Goal: Navigation & Orientation: Find specific page/section

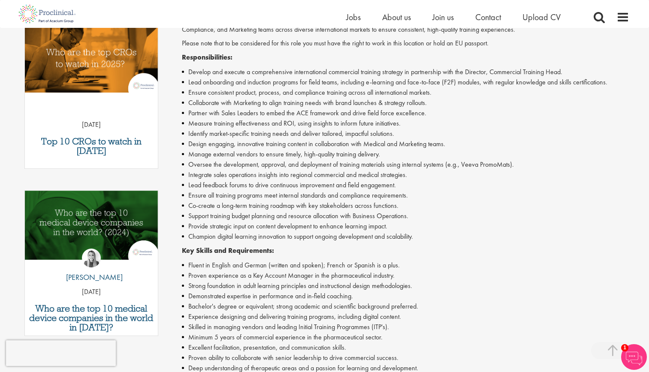
scroll to position [289, 0]
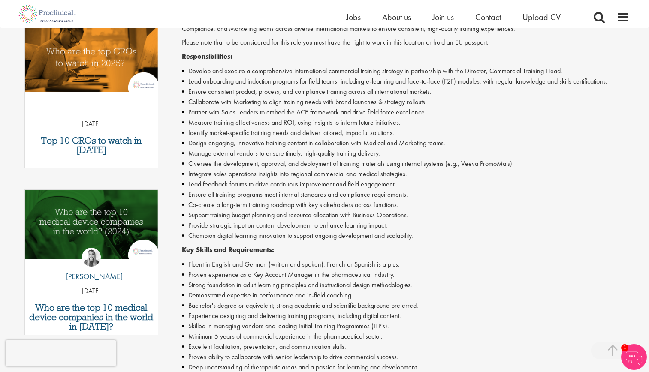
click at [185, 219] on li "Support training budget planning and resource allocation with Business Operatio…" at bounding box center [406, 215] width 448 height 10
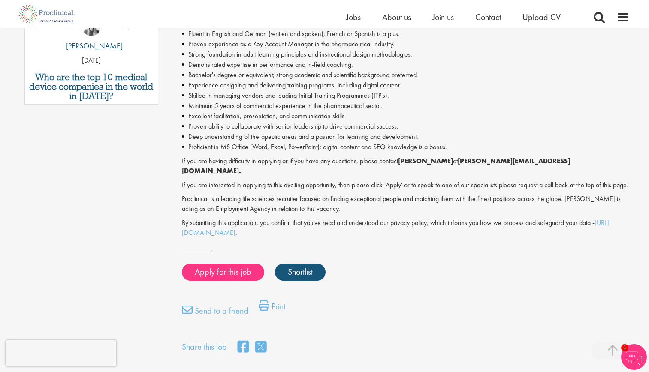
scroll to position [523, 0]
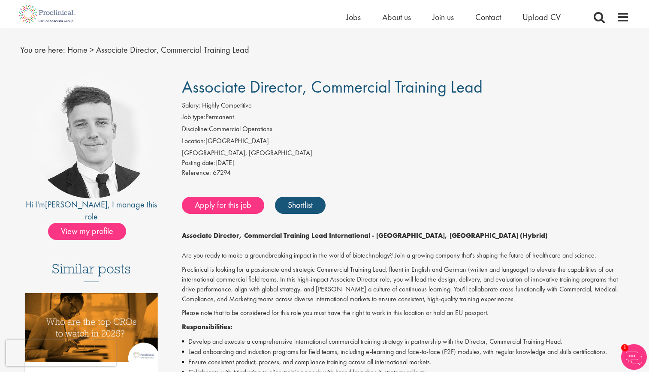
scroll to position [0, 0]
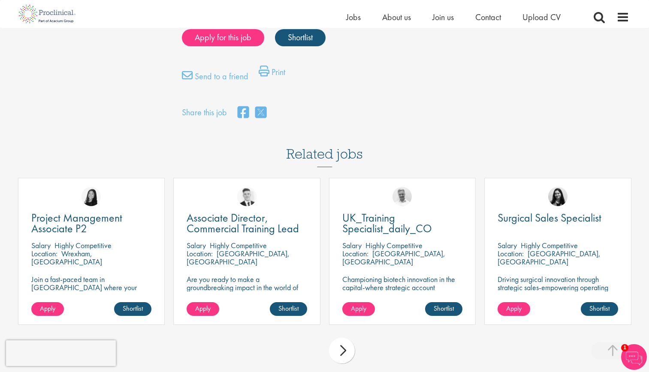
scroll to position [608, 0]
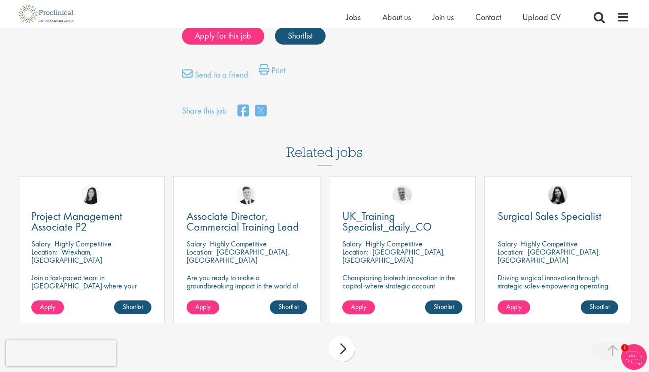
click at [193, 126] on div "Related jobs Project Management Associate P2 Salary Highly Competitive Location…" at bounding box center [325, 247] width 622 height 246
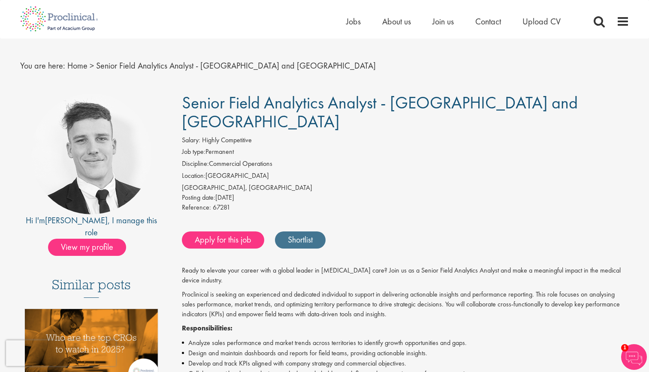
scroll to position [0, 0]
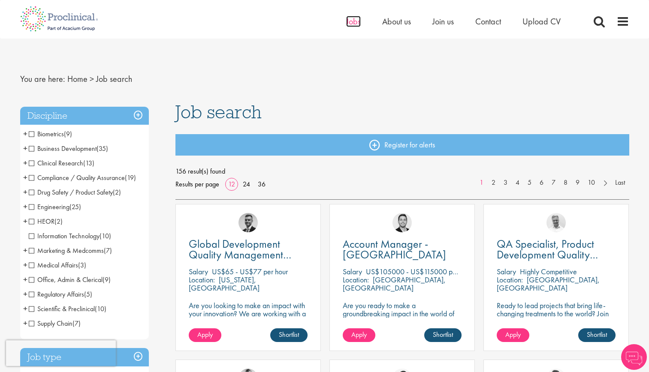
click at [356, 23] on span "Jobs" at bounding box center [353, 21] width 15 height 11
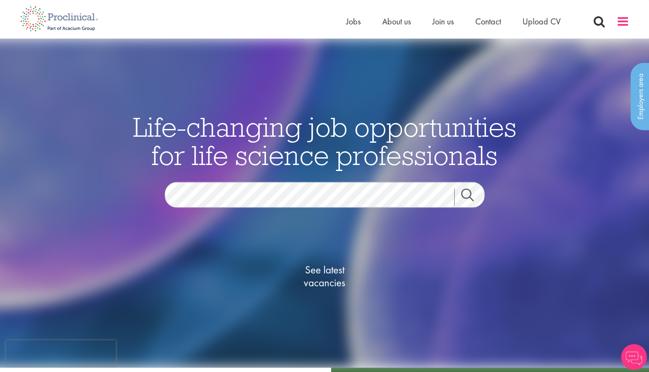
click at [620, 21] on span at bounding box center [623, 21] width 13 height 13
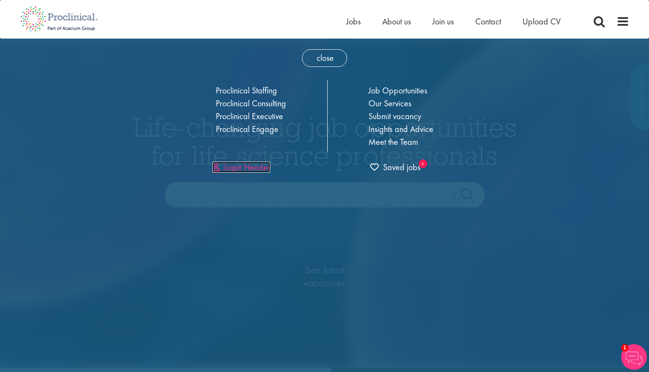
click at [256, 166] on link "Login Header" at bounding box center [241, 167] width 58 height 11
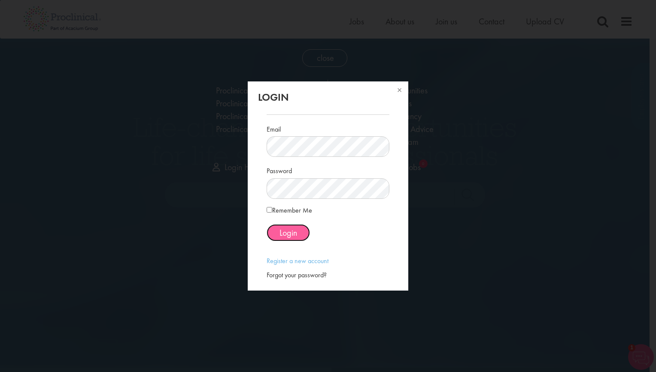
click at [292, 232] on span "Login" at bounding box center [288, 232] width 18 height 11
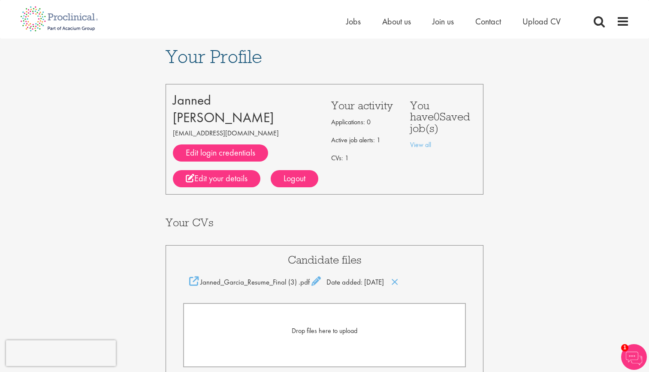
click at [0, 368] on div "Your Profile [PERSON_NAME] [EMAIL_ADDRESS][DOMAIN_NAME] Edit login credentials …" at bounding box center [325, 277] width 662 height 476
